Goal: Task Accomplishment & Management: Complete application form

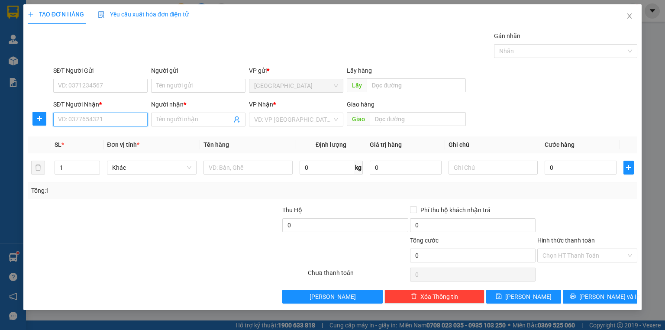
click at [107, 123] on input "SĐT Người Nhận *" at bounding box center [100, 120] width 94 height 14
type input "0906980852"
click at [117, 140] on div "0906980852 - SANG" at bounding box center [100, 137] width 84 height 10
type input "SANG"
type input "90.000"
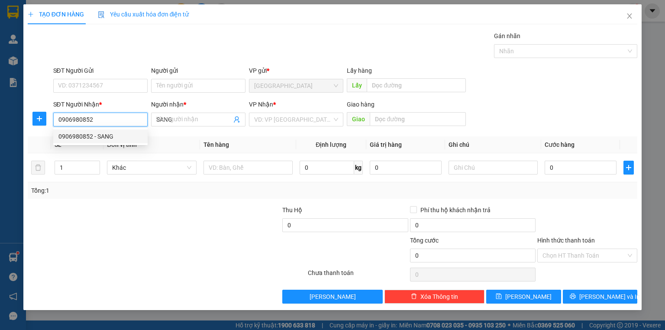
type input "90.000"
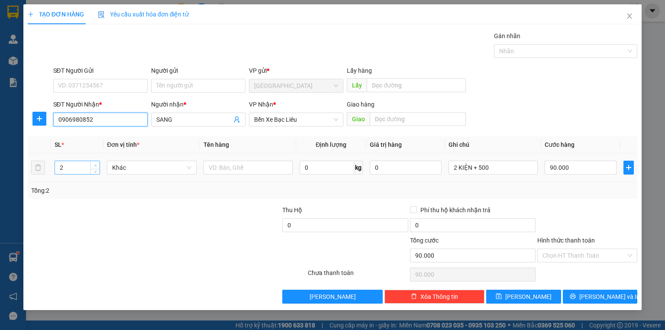
type input "0906980852"
click at [94, 164] on icon "up" at bounding box center [95, 165] width 3 height 3
type input "4"
click at [94, 164] on icon "up" at bounding box center [95, 165] width 3 height 3
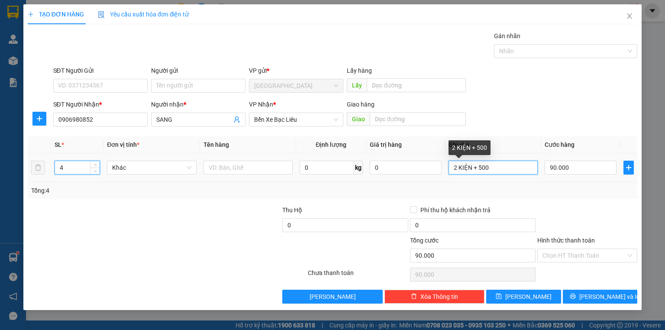
click at [507, 173] on input "2 KIỆN + 500" at bounding box center [492, 168] width 89 height 14
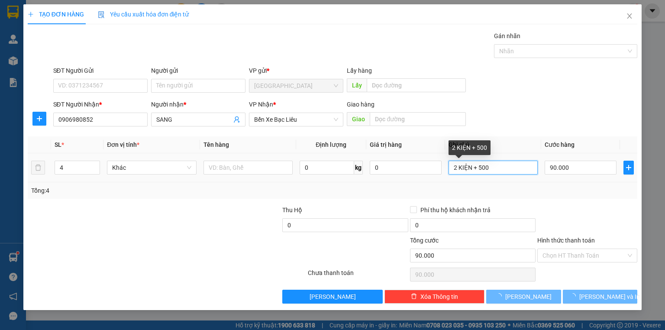
click at [505, 169] on input "2 KIỆN + 500" at bounding box center [492, 168] width 89 height 14
type input "0"
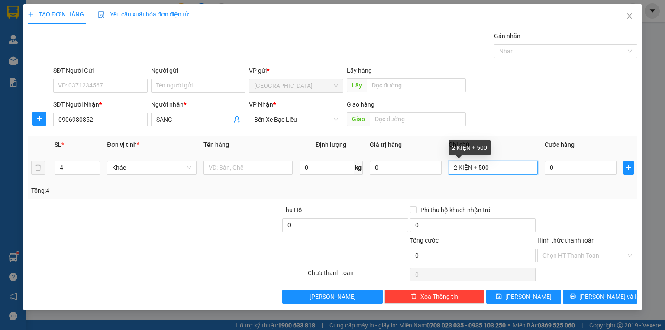
click at [505, 169] on input "2 KIỆN + 500" at bounding box center [492, 168] width 89 height 14
type input "4 MÓN"
click at [542, 169] on tr "4 Khác 0 kg 0 4 MÓN 0" at bounding box center [332, 167] width 609 height 29
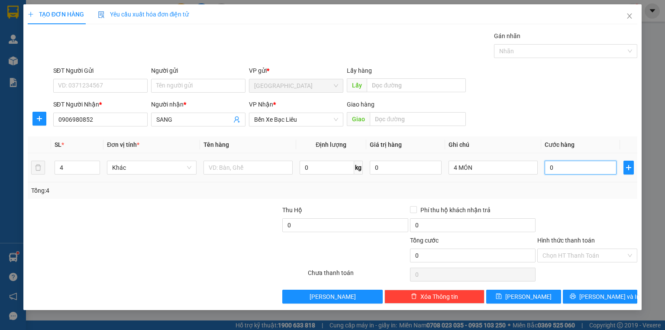
click at [546, 169] on input "0" at bounding box center [580, 168] width 72 height 14
type input "1"
type input "15"
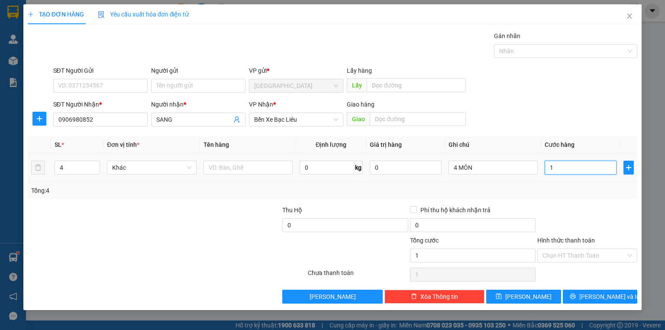
type input "15"
type input "150"
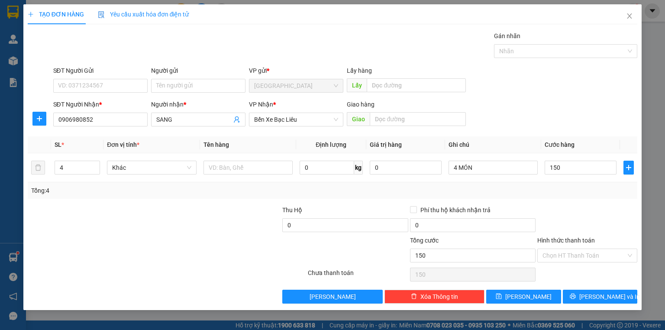
type input "150.000"
click at [572, 186] on div "Tổng: 4" at bounding box center [332, 191] width 602 height 10
click at [579, 212] on div at bounding box center [587, 220] width 102 height 30
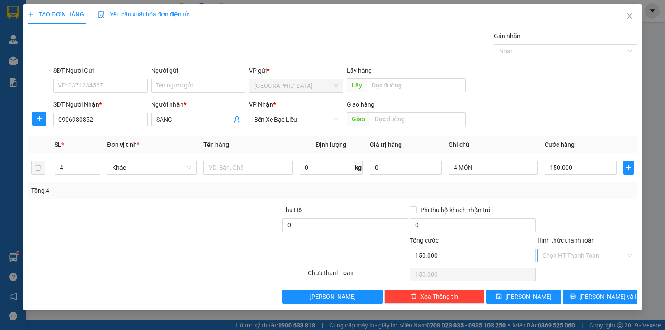
drag, startPoint x: 586, startPoint y: 250, endPoint x: 579, endPoint y: 255, distance: 9.0
click at [586, 251] on input "Hình thức thanh toán" at bounding box center [584, 255] width 84 height 13
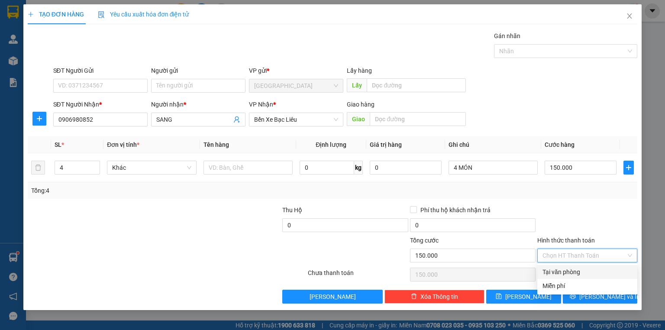
click at [575, 269] on div "Tại văn phòng" at bounding box center [587, 272] width 90 height 10
type input "0"
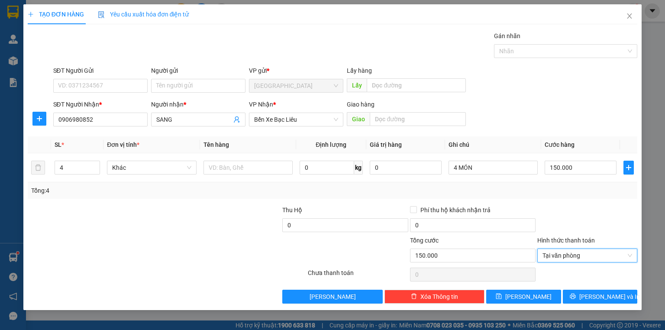
click at [587, 303] on div "TẠO ĐƠN HÀNG Yêu cầu xuất hóa đơn điện tử Transit Pickup Surcharge Ids Transit …" at bounding box center [332, 157] width 618 height 306
click at [615, 300] on span "[PERSON_NAME] và In" at bounding box center [609, 297] width 61 height 10
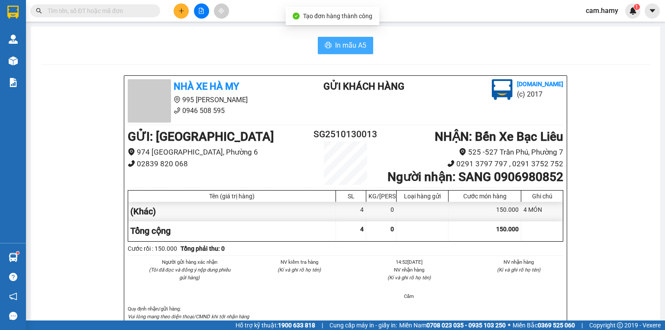
click at [335, 42] on span "In mẫu A5" at bounding box center [350, 45] width 31 height 11
click at [201, 13] on icon "file-add" at bounding box center [201, 11] width 6 height 6
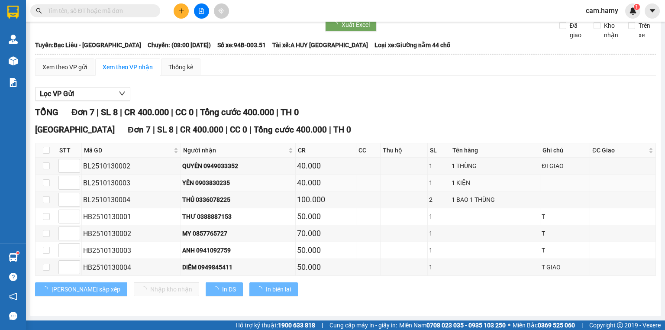
scroll to position [35, 0]
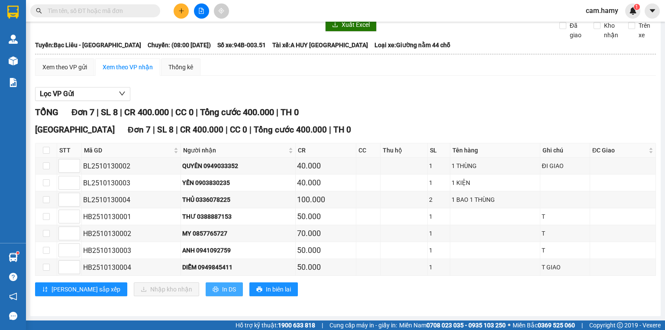
click at [206, 289] on button "In DS" at bounding box center [224, 289] width 37 height 14
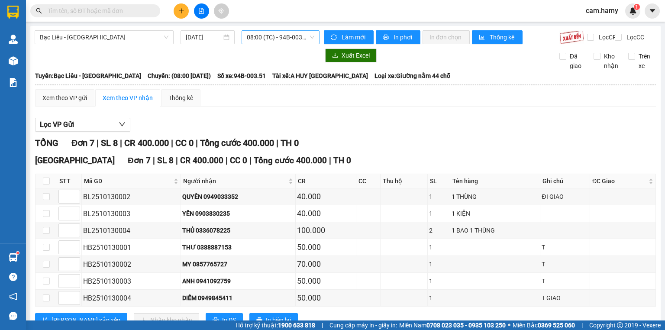
click at [278, 37] on span "08:00 (TC) - 94B-003.51" at bounding box center [281, 37] width 68 height 13
